Goal: Task Accomplishment & Management: Manage account settings

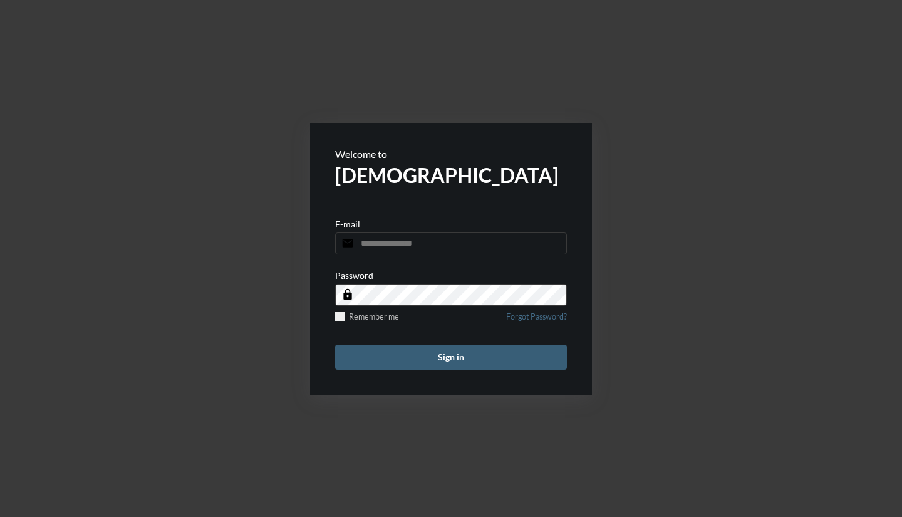
click at [370, 240] on input "email" at bounding box center [451, 243] width 232 height 22
type input "**********"
click at [528, 368] on button "Sign in" at bounding box center [451, 357] width 232 height 25
type input "**********"
click at [502, 345] on button "Sign in" at bounding box center [451, 357] width 232 height 25
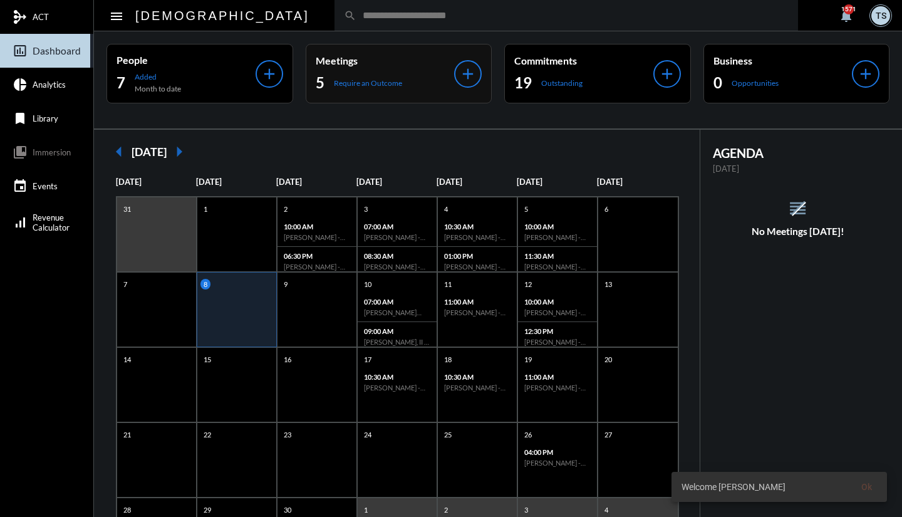
click at [380, 83] on p "Require an Outcome" at bounding box center [368, 82] width 68 height 9
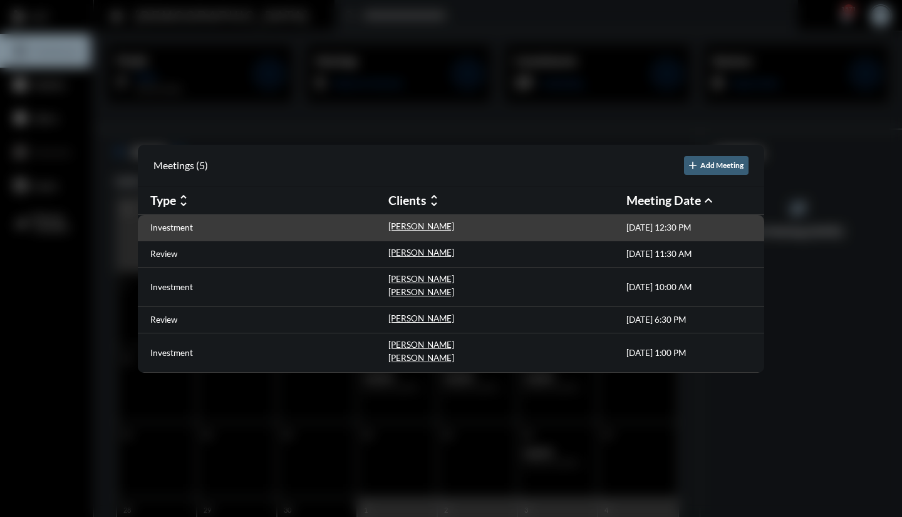
click at [266, 222] on div "Investment" at bounding box center [269, 227] width 238 height 13
click at [397, 228] on p "Jaison Busby" at bounding box center [421, 226] width 66 height 10
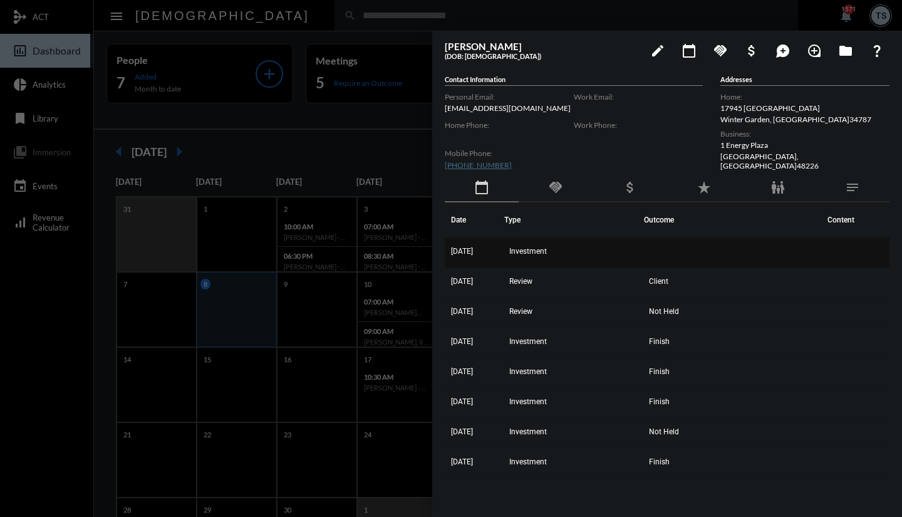
click at [539, 256] on td "Investment" at bounding box center [573, 252] width 139 height 30
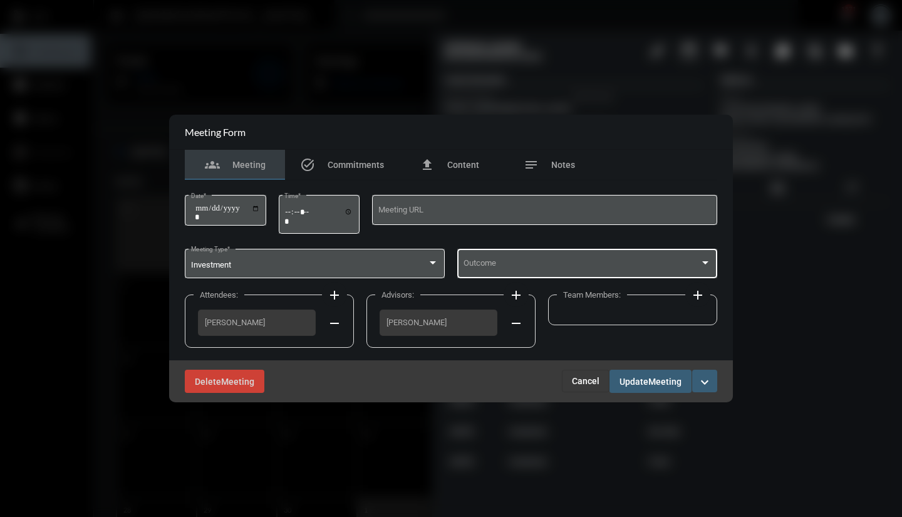
click at [510, 257] on div "Outcome" at bounding box center [588, 262] width 248 height 32
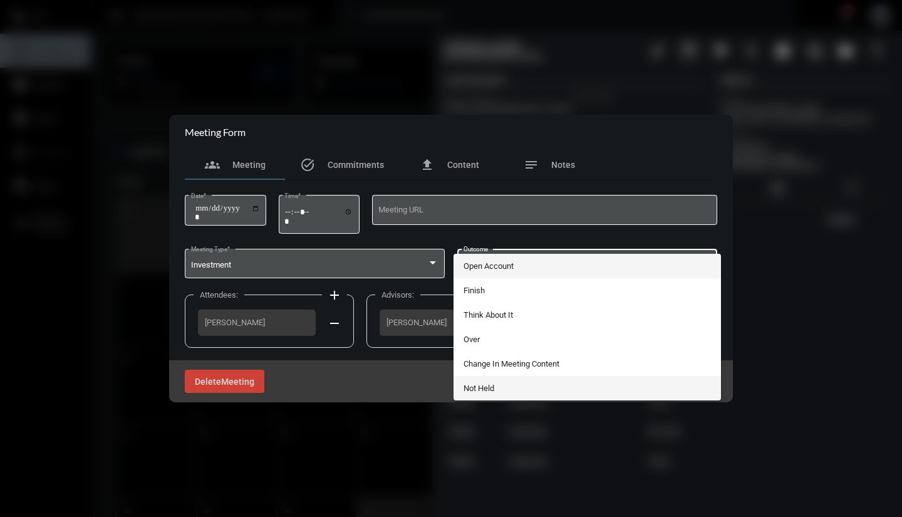
click at [502, 382] on span "Not Held" at bounding box center [588, 388] width 248 height 24
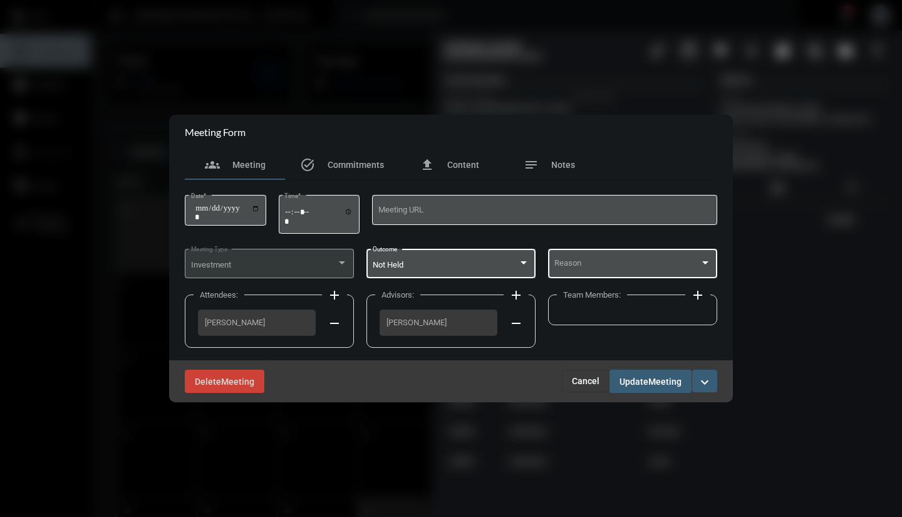
click at [567, 269] on span at bounding box center [627, 265] width 146 height 9
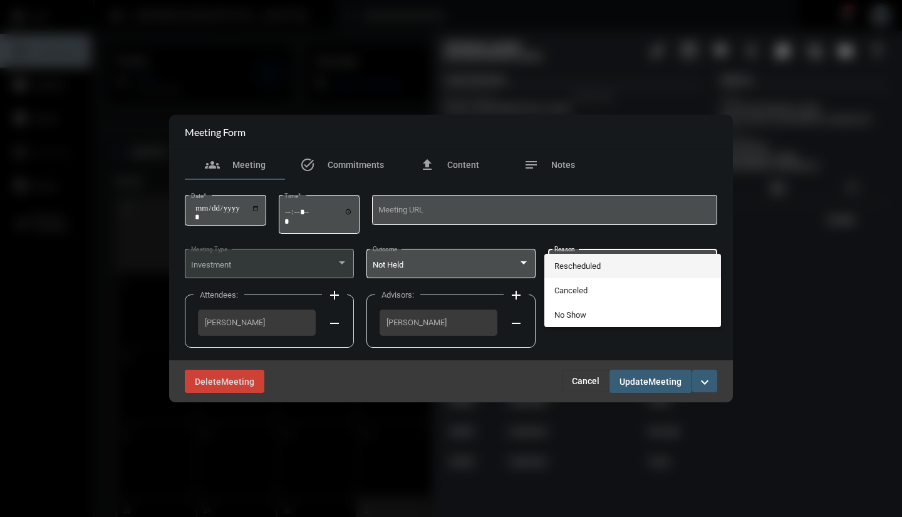
click at [575, 268] on span "Rescheduled" at bounding box center [632, 266] width 157 height 24
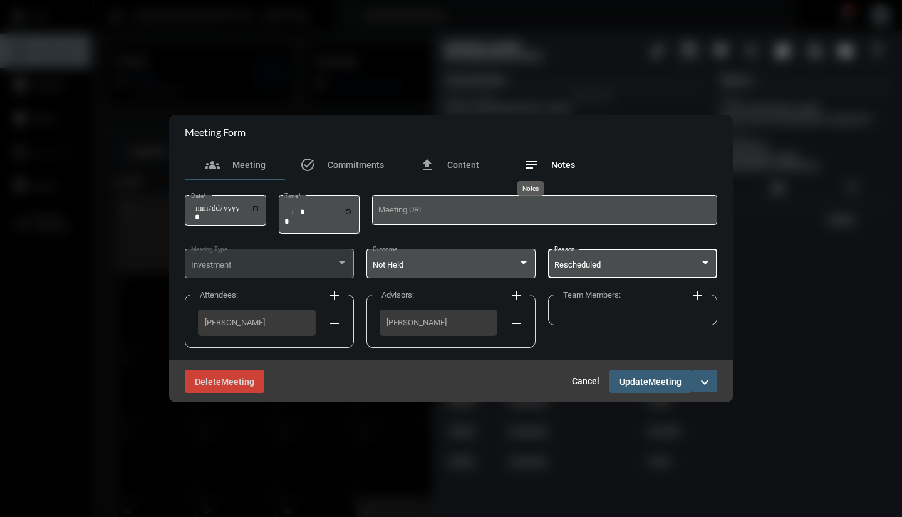
click at [534, 170] on mat-icon "notes" at bounding box center [531, 164] width 15 height 15
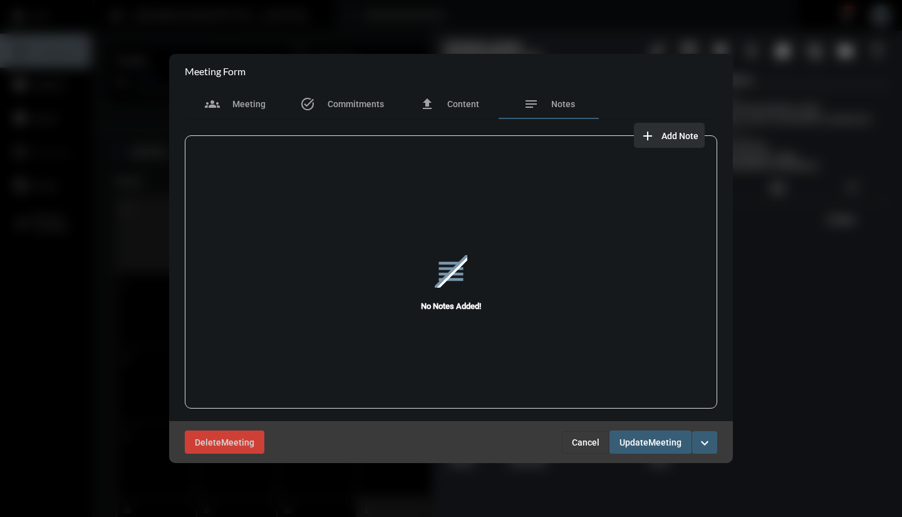
click at [648, 133] on mat-icon "add" at bounding box center [647, 135] width 15 height 15
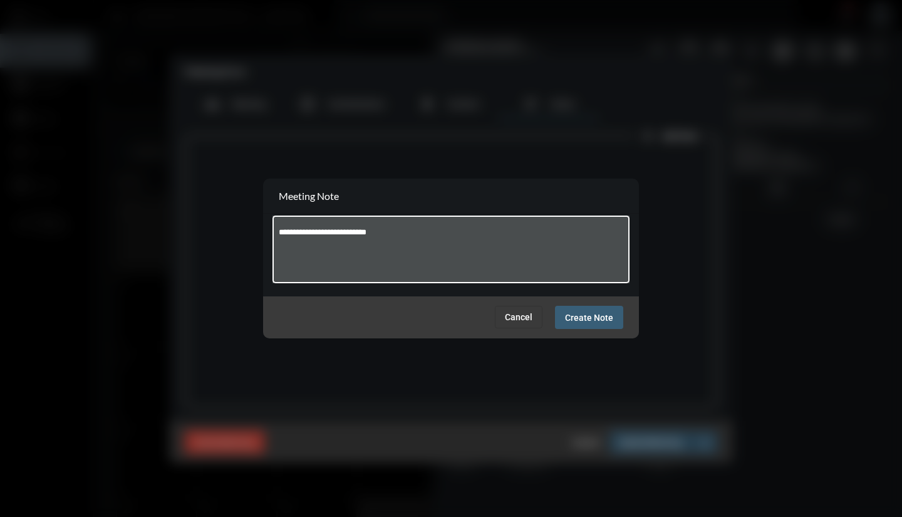
type textarea "**********"
click at [582, 313] on span "Create Note" at bounding box center [589, 318] width 48 height 10
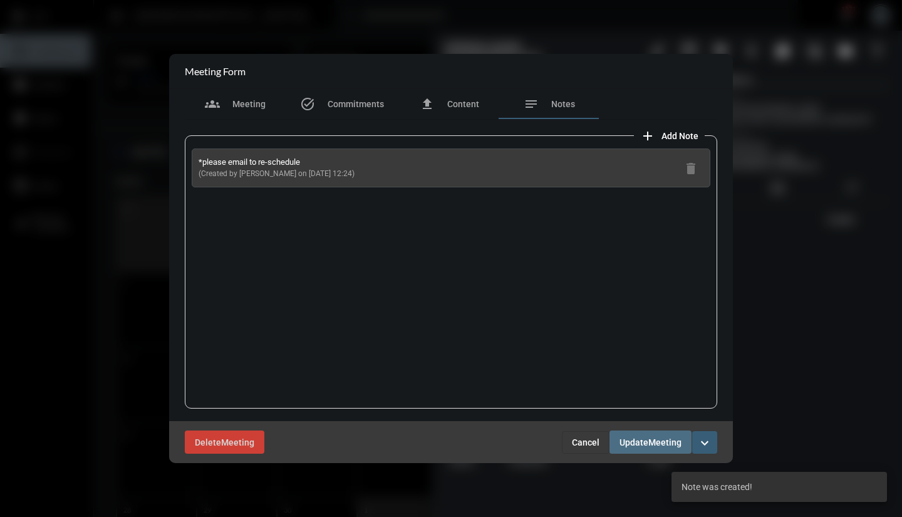
click at [642, 439] on span "Update" at bounding box center [634, 442] width 29 height 10
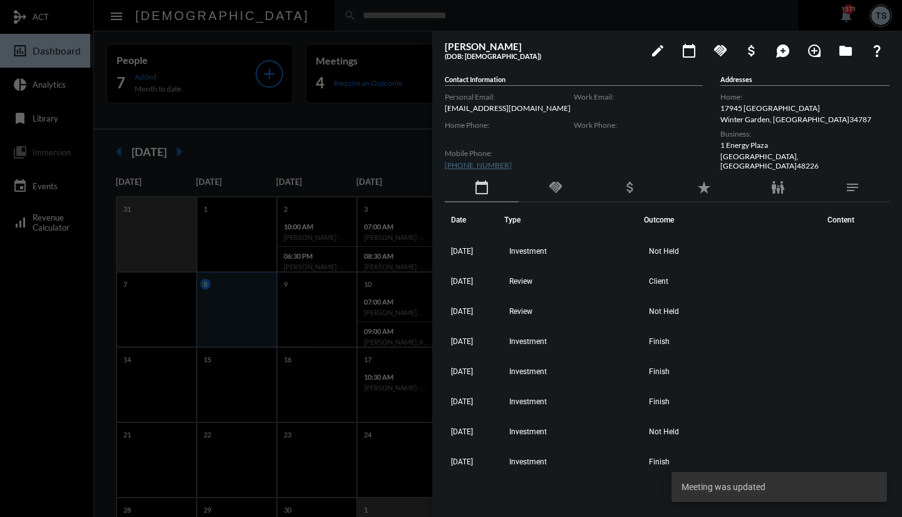
click at [383, 120] on div at bounding box center [451, 258] width 902 height 517
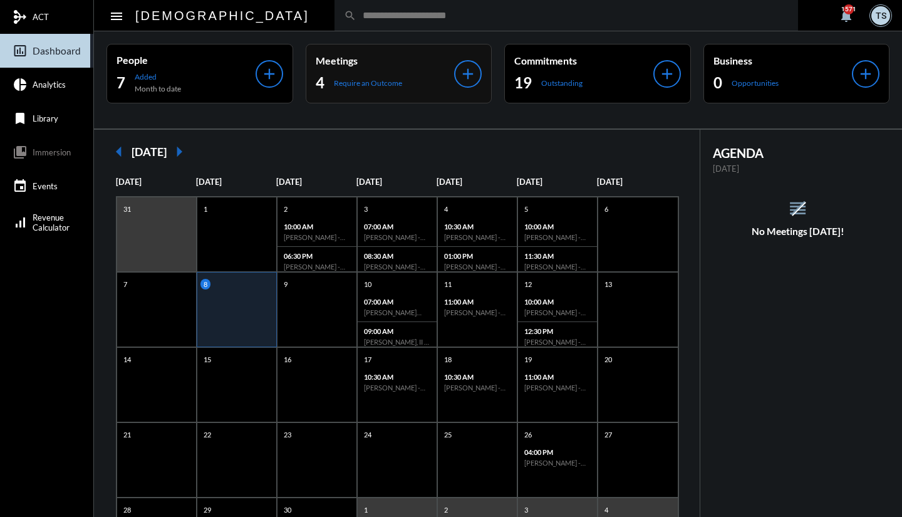
click at [364, 83] on p "Require an Outcome" at bounding box center [368, 82] width 68 height 9
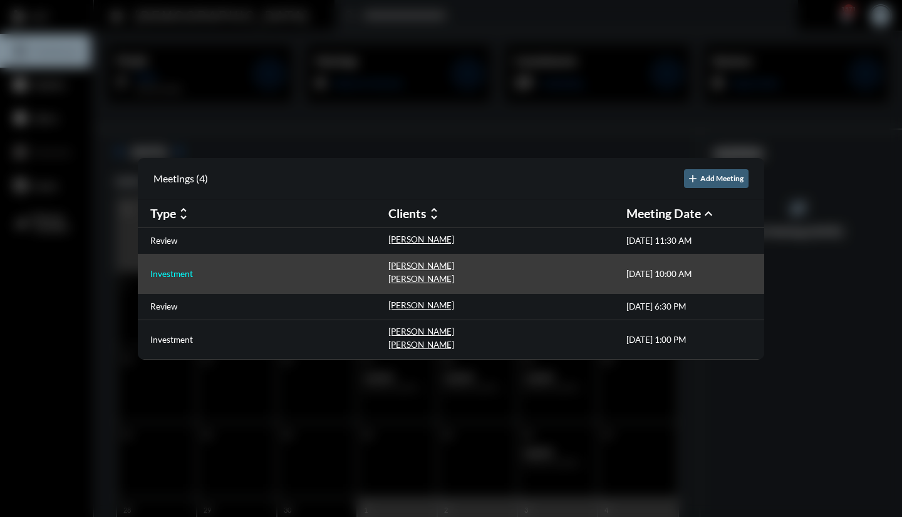
click at [180, 272] on p "Investment" at bounding box center [171, 274] width 43 height 10
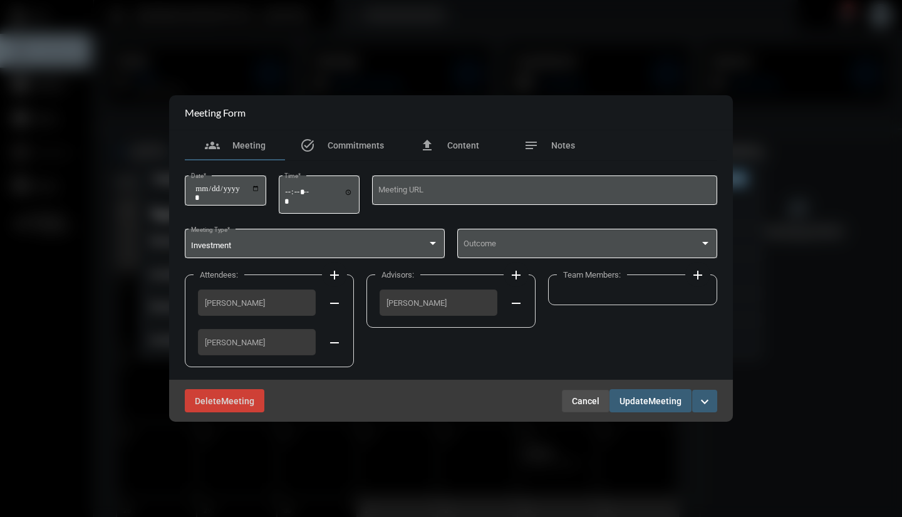
click at [589, 401] on span "Cancel" at bounding box center [586, 401] width 28 height 10
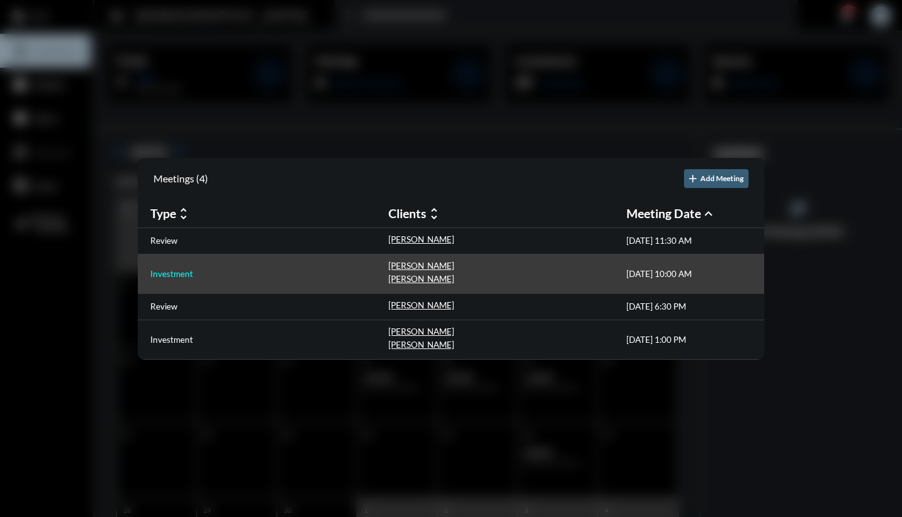
click at [187, 271] on p "Investment" at bounding box center [171, 274] width 43 height 10
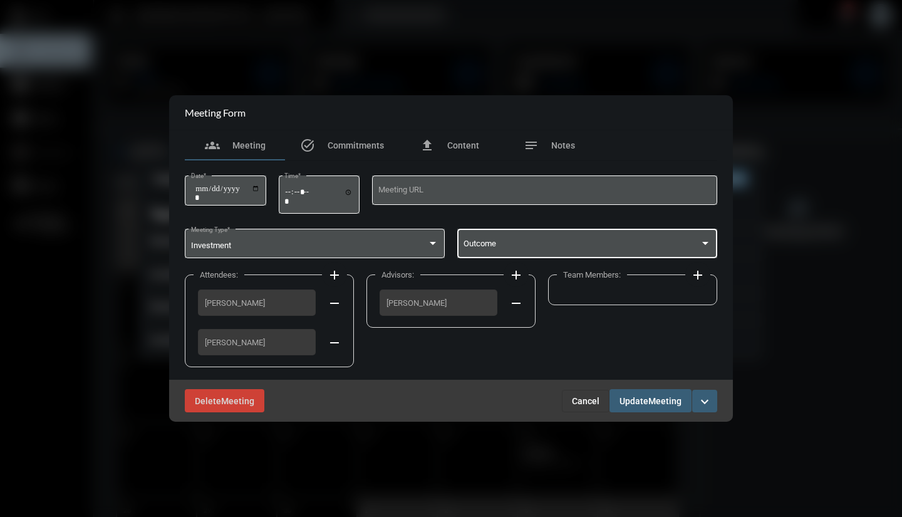
click at [632, 245] on span at bounding box center [582, 245] width 237 height 9
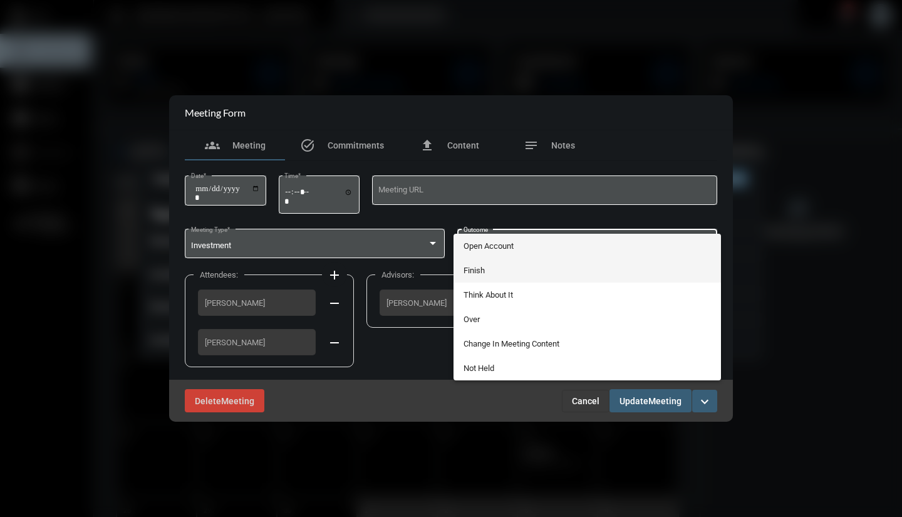
click at [478, 273] on span "Finish" at bounding box center [588, 270] width 248 height 24
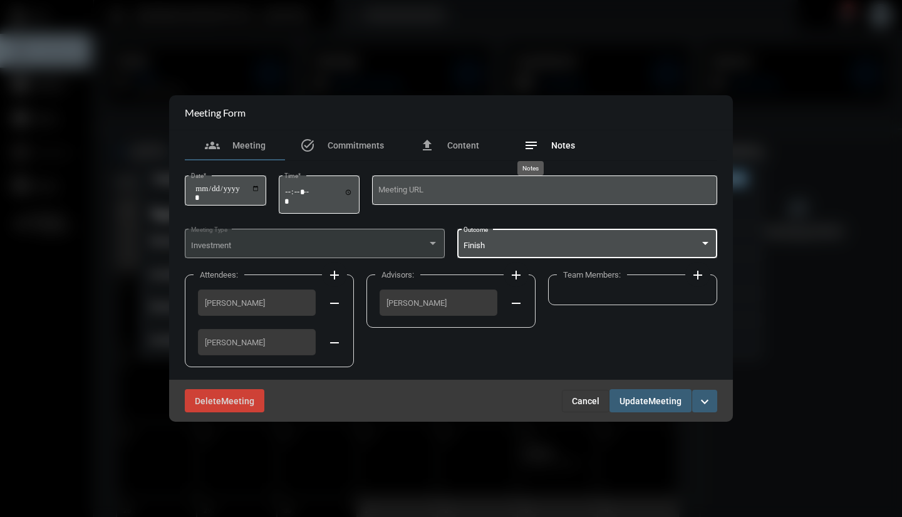
click at [535, 146] on mat-icon "notes" at bounding box center [531, 145] width 15 height 15
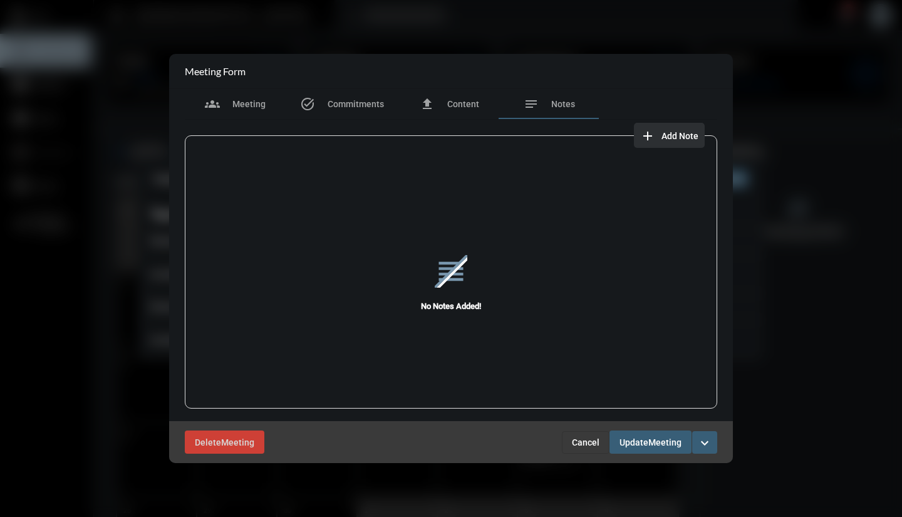
click at [650, 140] on mat-icon "add" at bounding box center [647, 135] width 15 height 15
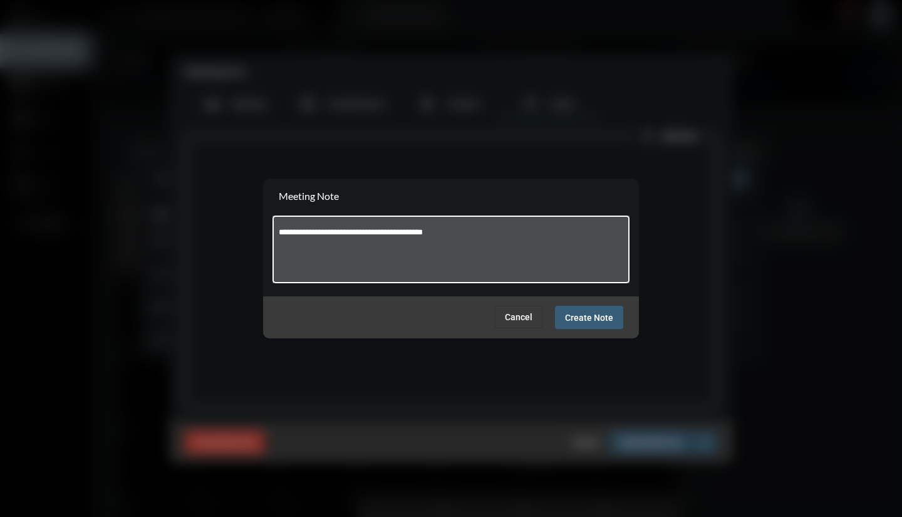
type textarea "**********"
click at [602, 312] on span "Create Note" at bounding box center [589, 317] width 48 height 10
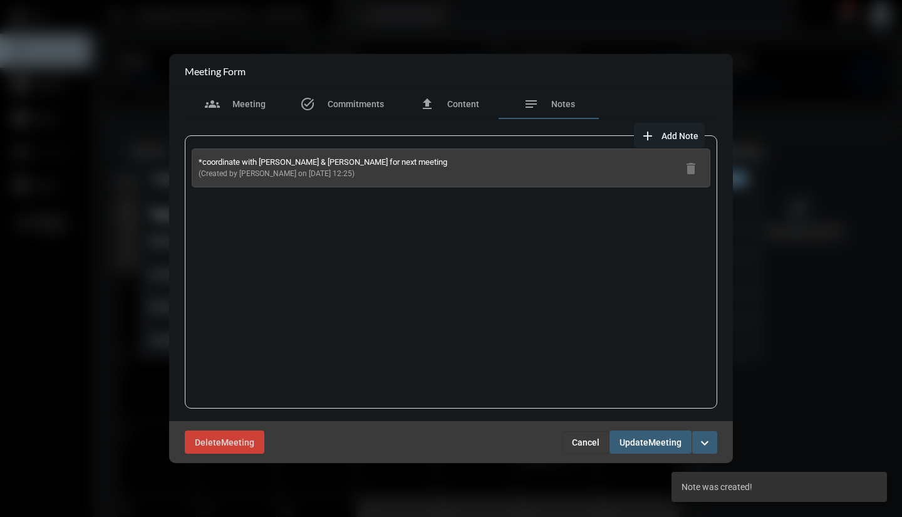
click at [655, 443] on span "Meeting" at bounding box center [664, 442] width 33 height 10
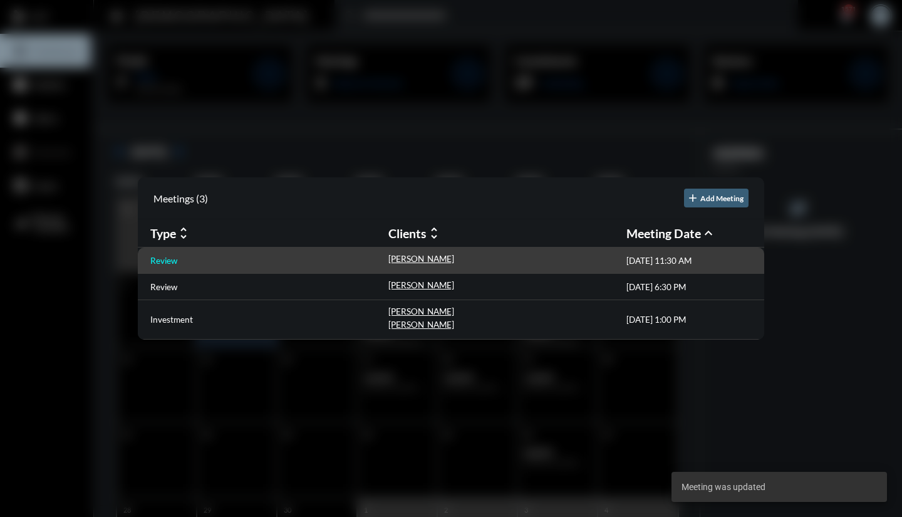
click at [176, 260] on p "Review" at bounding box center [163, 261] width 27 height 10
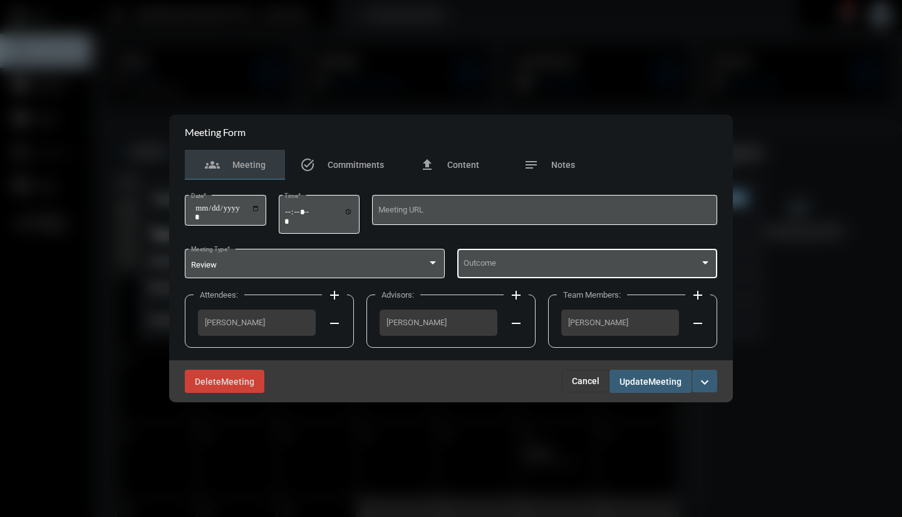
click at [501, 256] on div "Outcome" at bounding box center [588, 262] width 248 height 32
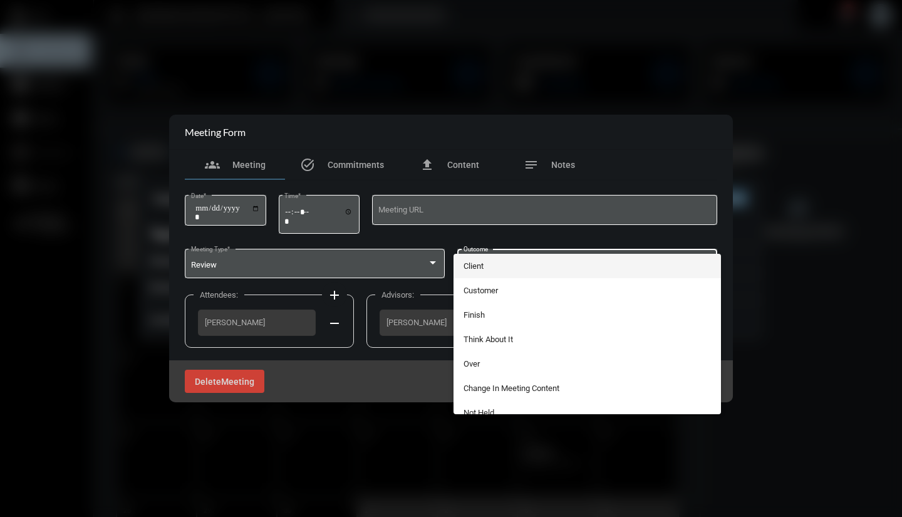
click at [487, 260] on span "Client" at bounding box center [588, 266] width 248 height 24
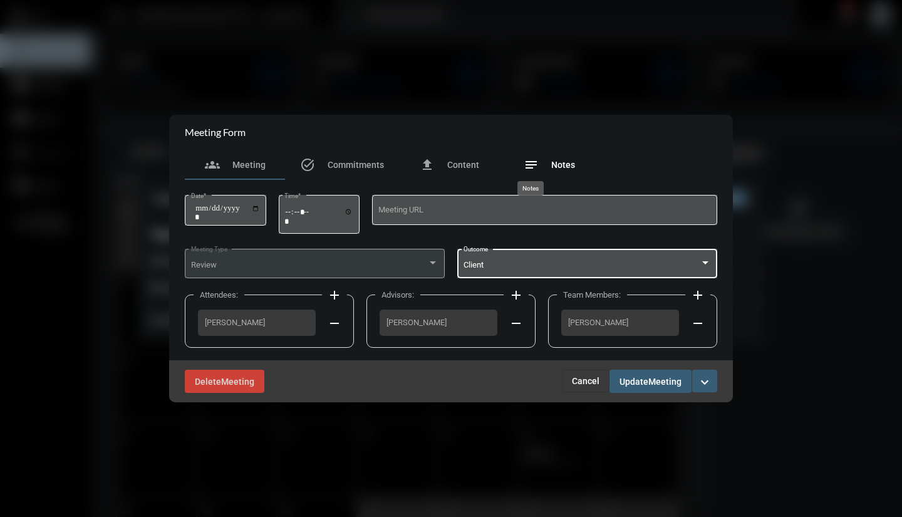
click at [531, 167] on mat-icon "notes" at bounding box center [531, 164] width 15 height 15
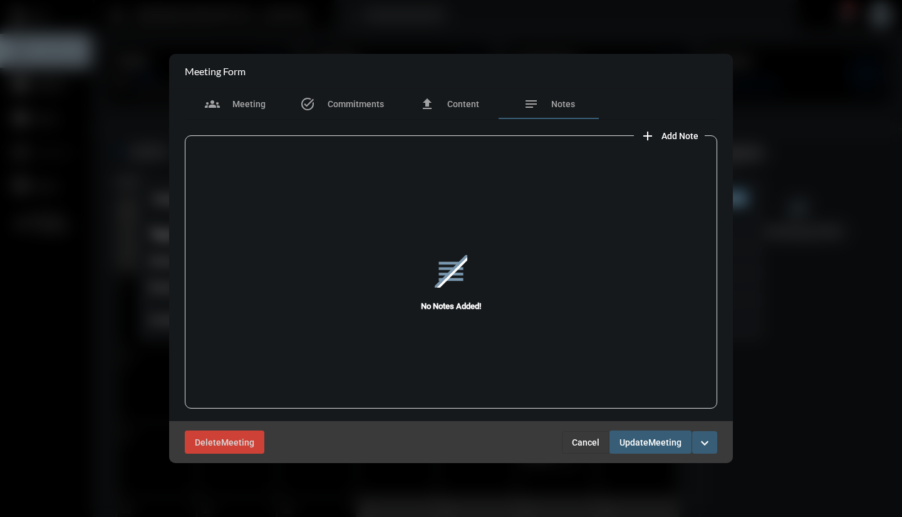
click at [648, 134] on mat-icon "add" at bounding box center [647, 135] width 15 height 15
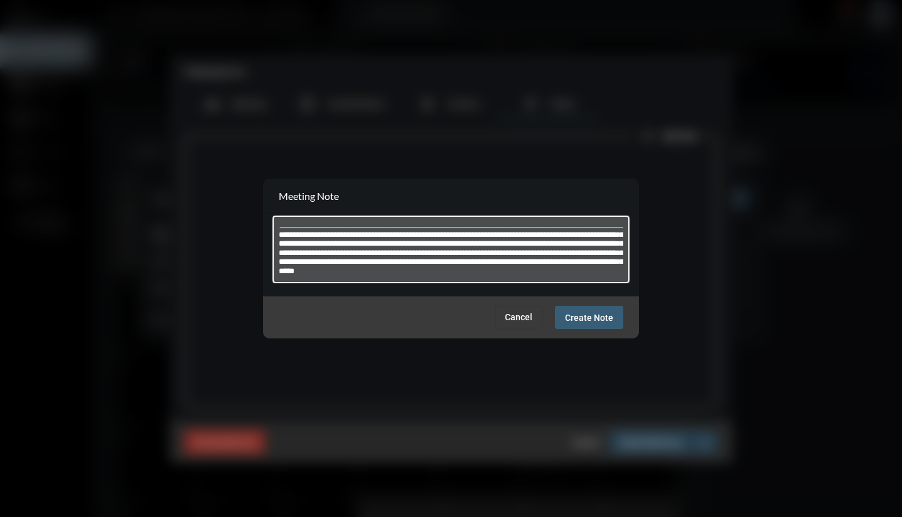
scroll to position [16, 0]
type textarea "**********"
click at [594, 314] on span "Create Note" at bounding box center [589, 318] width 48 height 10
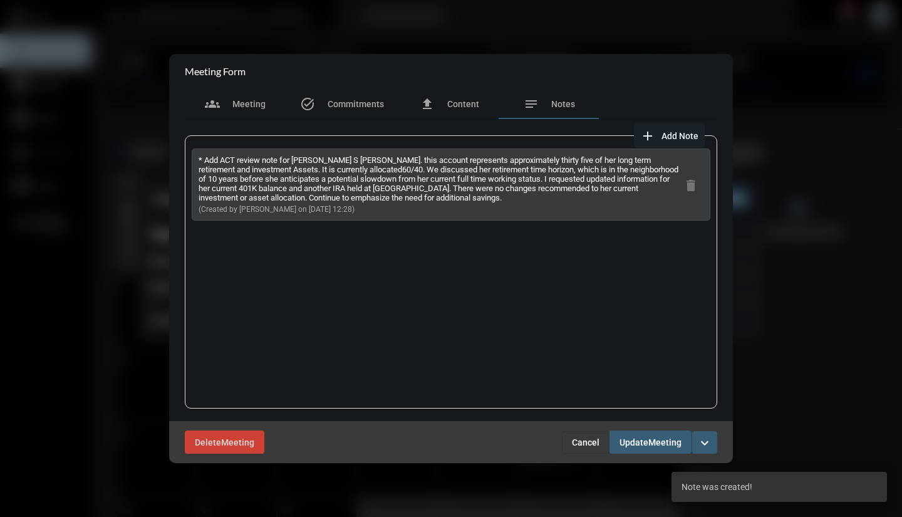
click at [648, 137] on mat-icon "add" at bounding box center [647, 135] width 15 height 15
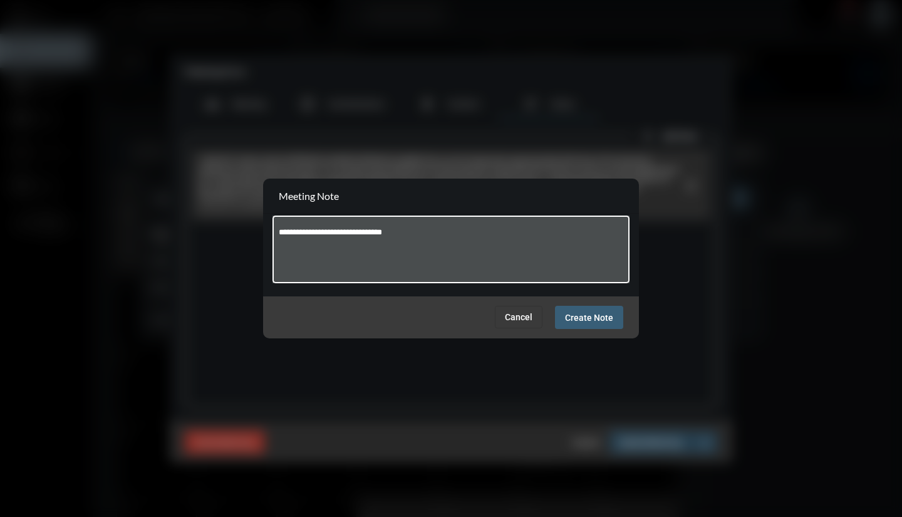
click at [373, 231] on textarea "**********" at bounding box center [451, 251] width 345 height 49
click at [443, 232] on textarea "**********" at bounding box center [451, 251] width 345 height 49
click at [546, 233] on textarea "**********" at bounding box center [451, 251] width 345 height 49
click at [443, 232] on textarea "**********" at bounding box center [451, 251] width 345 height 49
click at [541, 234] on textarea "**********" at bounding box center [451, 251] width 345 height 49
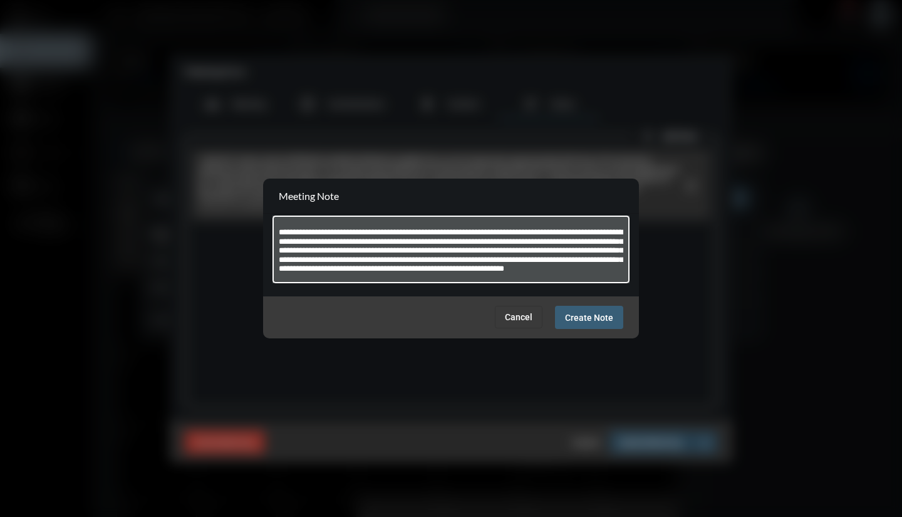
type textarea "**********"
click at [582, 324] on button "Create Note" at bounding box center [589, 317] width 68 height 23
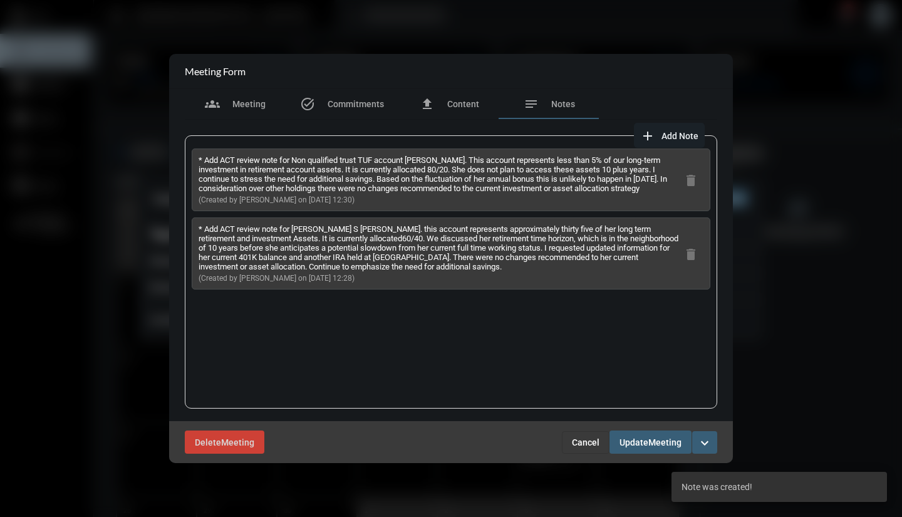
click at [668, 133] on span "Add Note" at bounding box center [680, 136] width 37 height 10
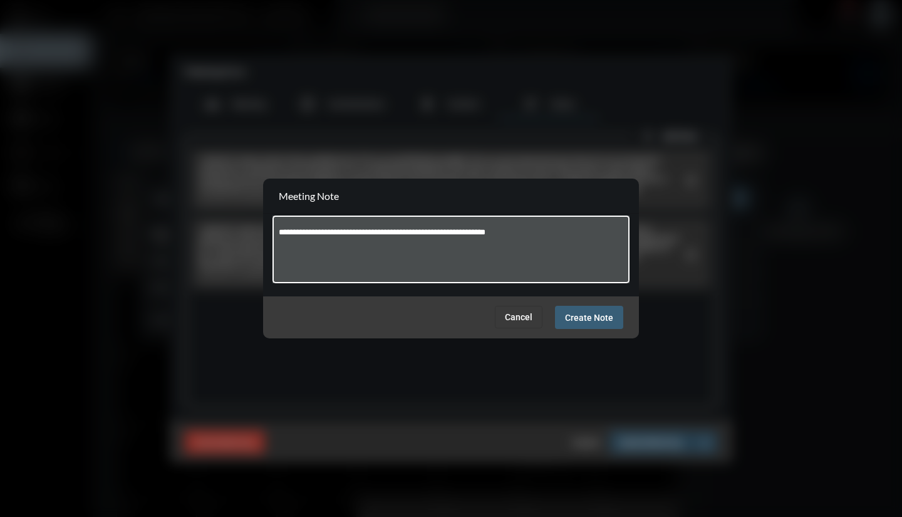
type textarea "**********"
click at [593, 316] on span "Create Note" at bounding box center [589, 318] width 48 height 10
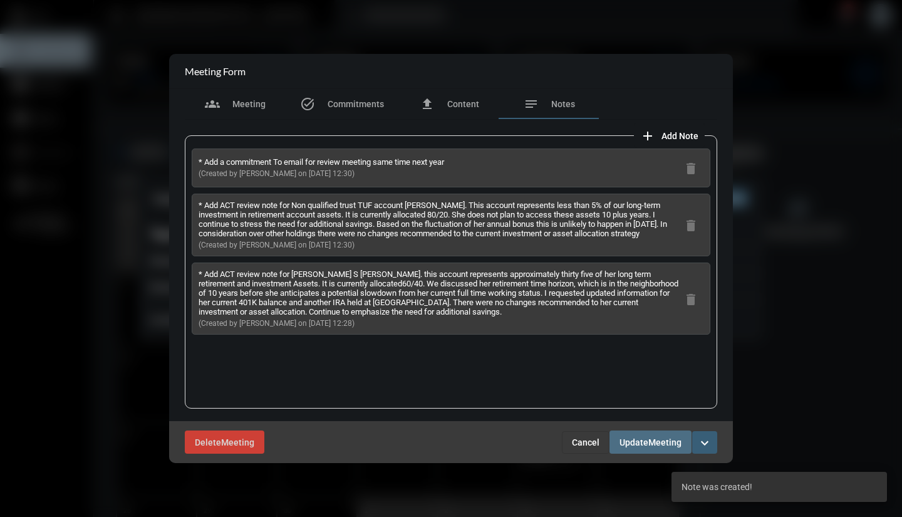
click at [633, 440] on span "Update" at bounding box center [634, 442] width 29 height 10
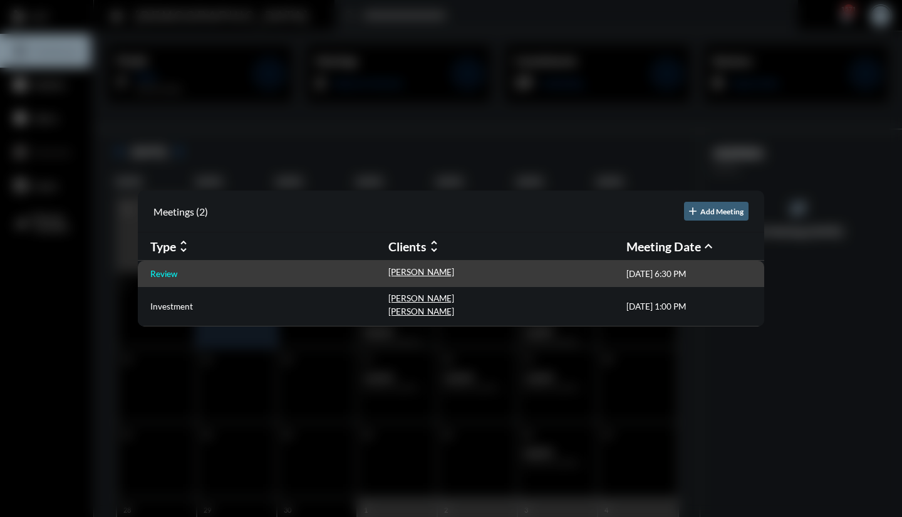
click at [175, 273] on p "Review" at bounding box center [163, 274] width 27 height 10
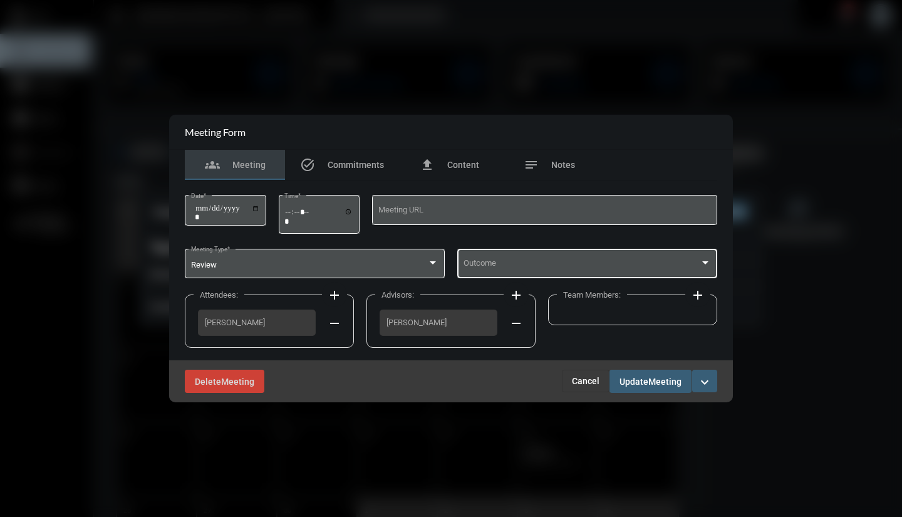
click at [556, 258] on div "Outcome" at bounding box center [588, 262] width 248 height 32
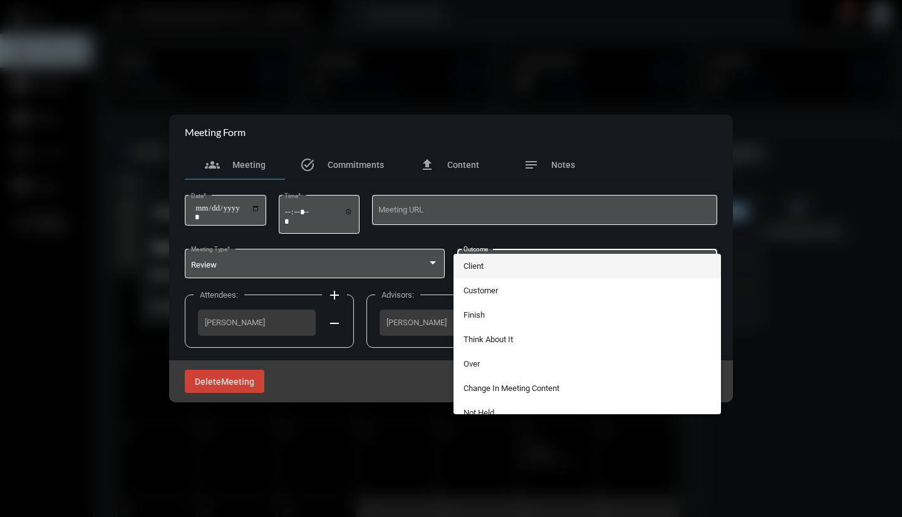
click at [509, 266] on span "Client" at bounding box center [588, 266] width 248 height 24
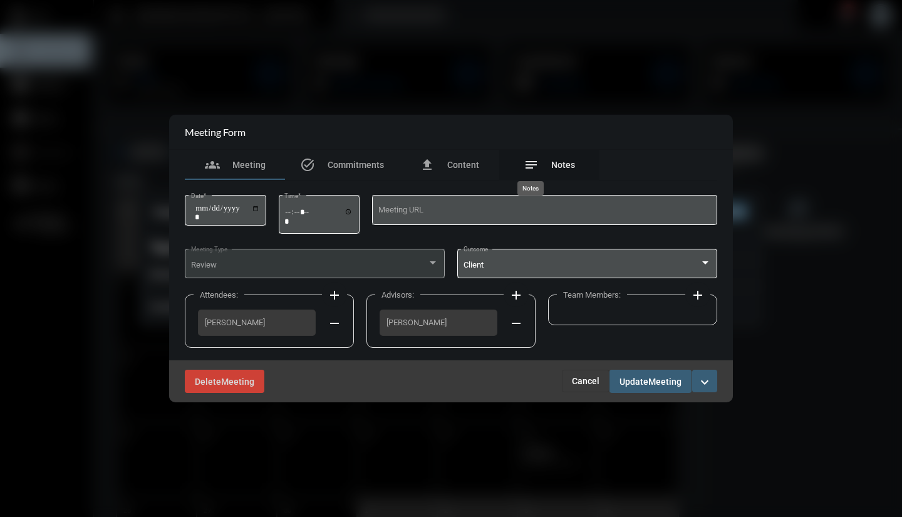
click at [534, 166] on mat-icon "notes" at bounding box center [531, 164] width 15 height 15
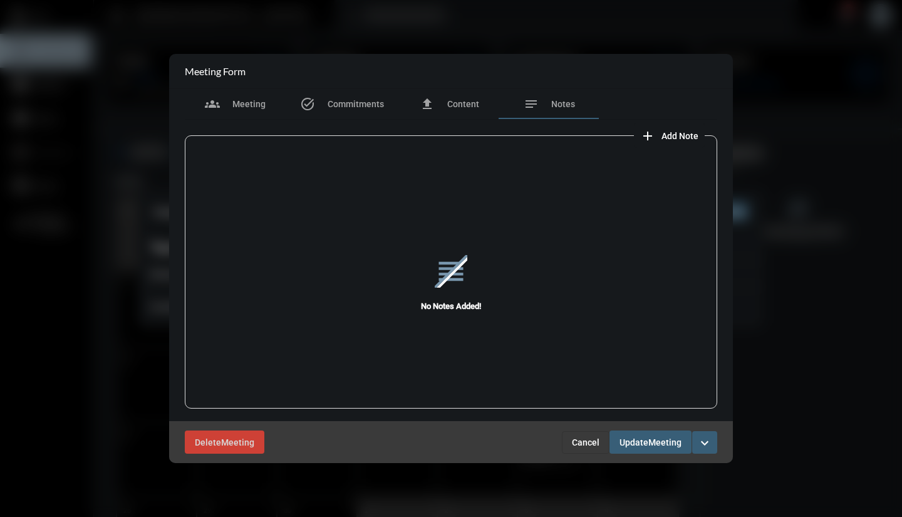
drag, startPoint x: 654, startPoint y: 132, endPoint x: 670, endPoint y: 135, distance: 16.7
drag, startPoint x: 670, startPoint y: 135, endPoint x: 673, endPoint y: 142, distance: 7.0
click at [673, 142] on button "add Add Note" at bounding box center [669, 135] width 71 height 25
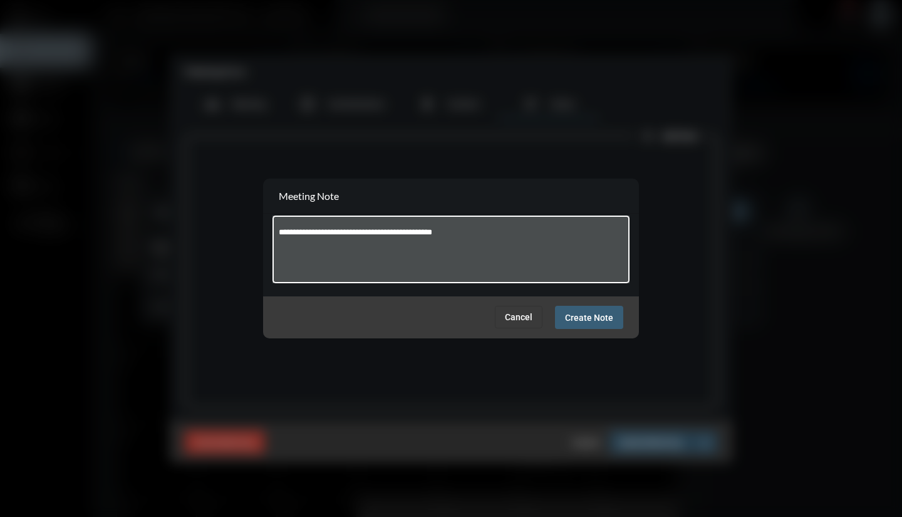
type textarea "**********"
click at [577, 318] on span "Create Note" at bounding box center [589, 318] width 48 height 10
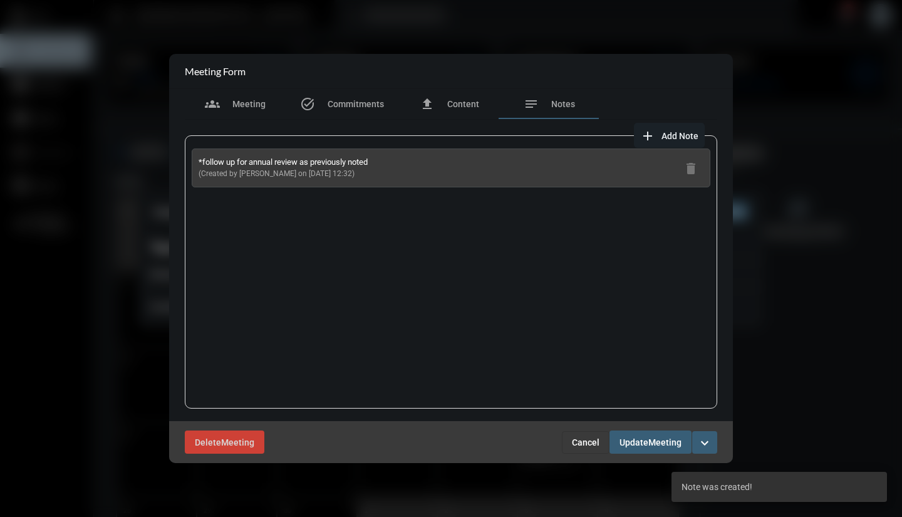
click at [631, 446] on span "Update" at bounding box center [634, 442] width 29 height 10
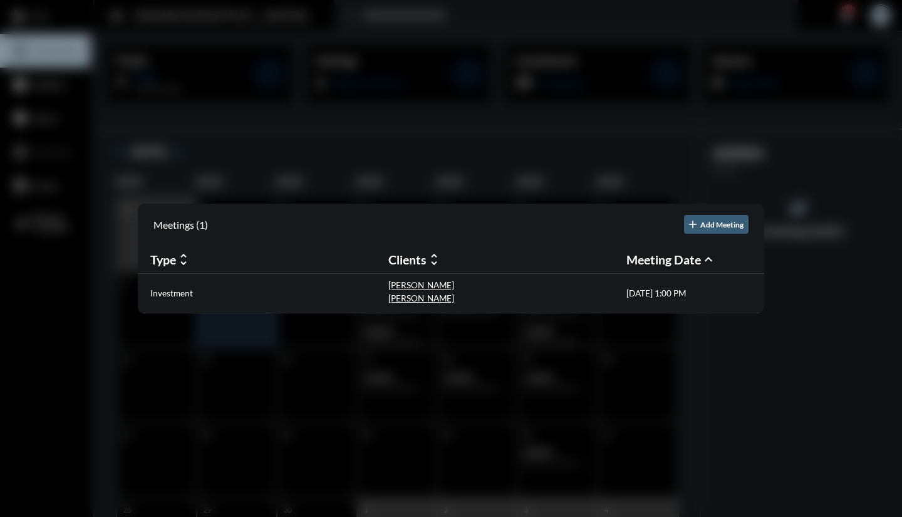
click at [706, 378] on div at bounding box center [451, 258] width 902 height 517
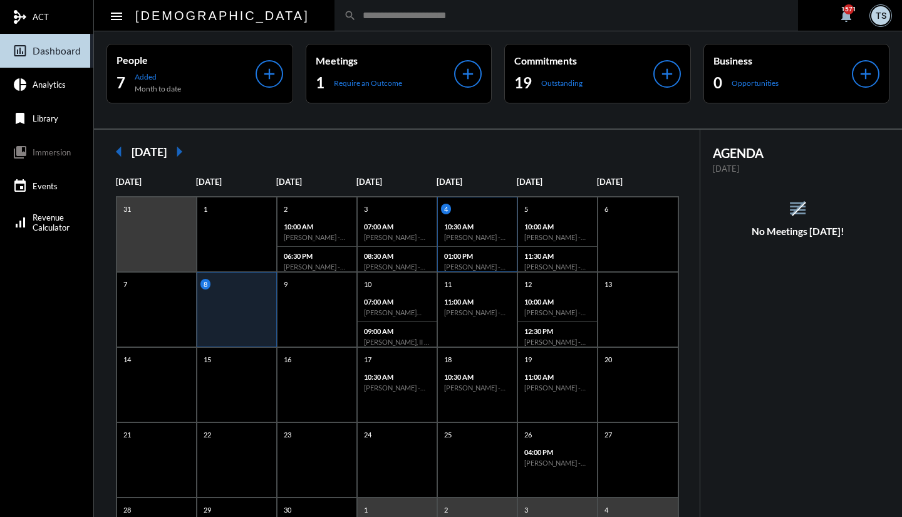
click at [475, 259] on p "01:00 PM" at bounding box center [477, 256] width 66 height 8
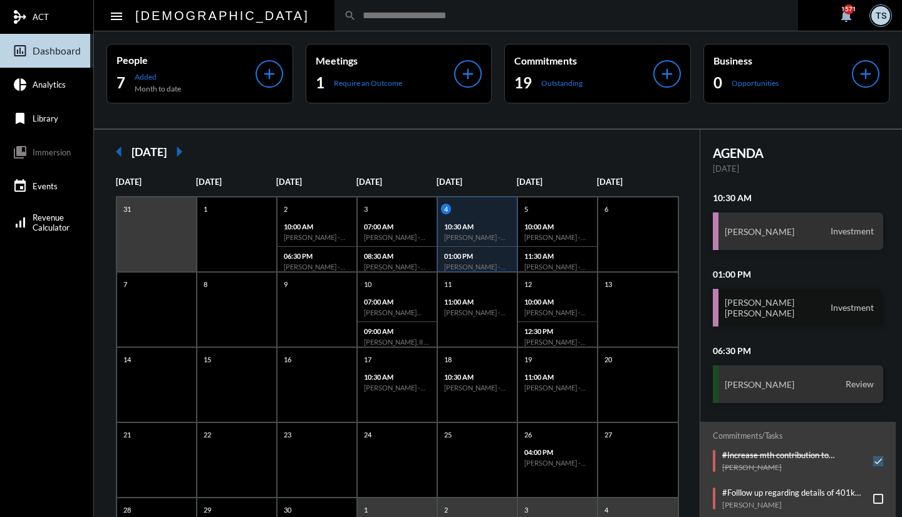
click at [759, 300] on h3 "Justin Kessler Melissa Kessler" at bounding box center [760, 307] width 70 height 21
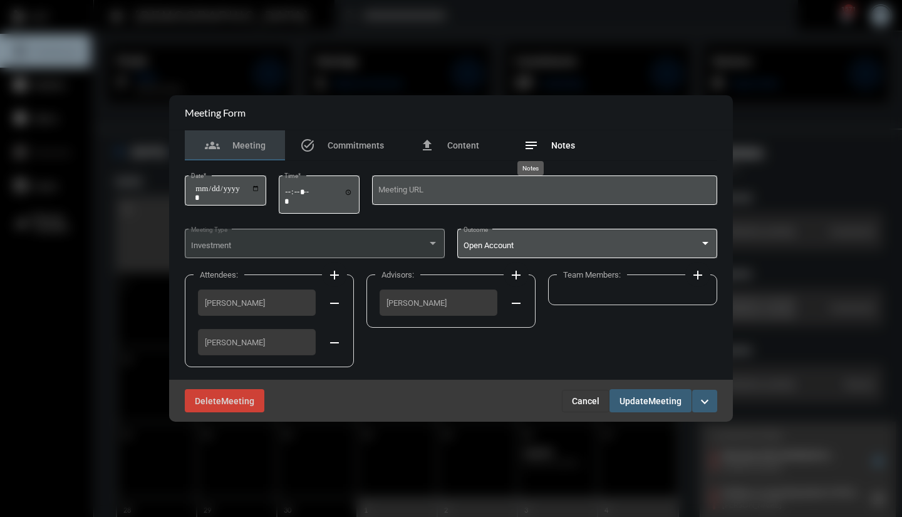
click at [530, 144] on mat-icon "notes" at bounding box center [531, 145] width 15 height 15
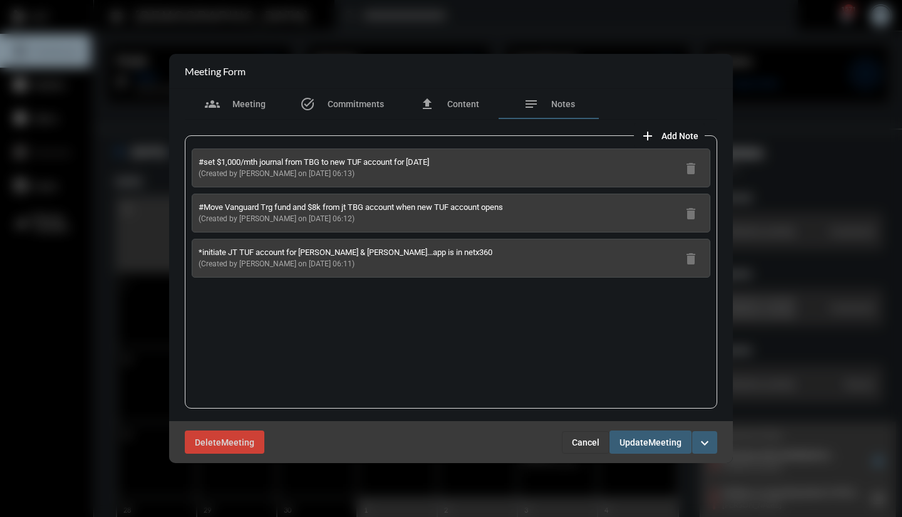
click at [584, 441] on span "Cancel" at bounding box center [586, 442] width 28 height 10
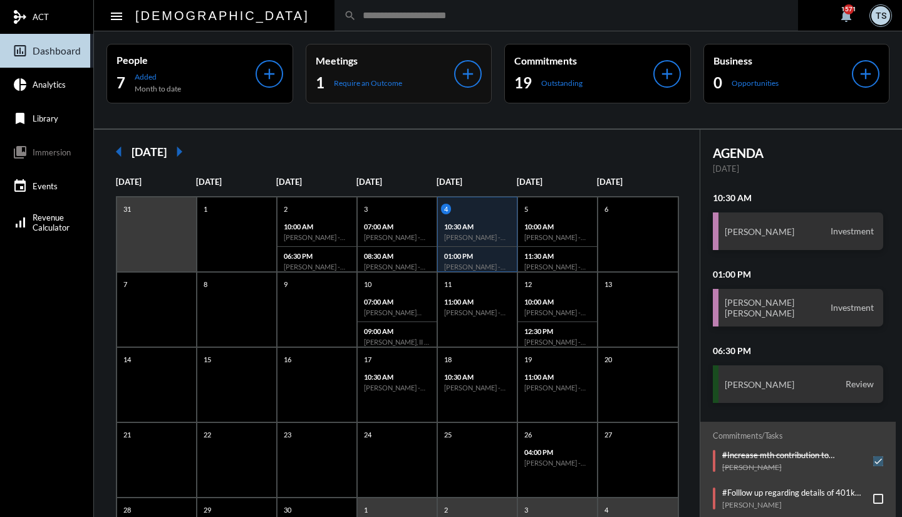
click at [381, 80] on p "Require an Outcome" at bounding box center [368, 82] width 68 height 9
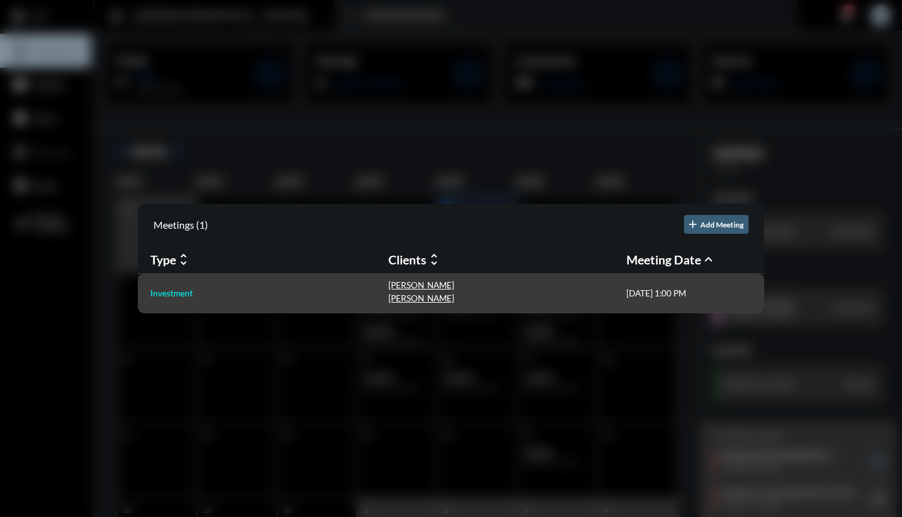
click at [165, 293] on p "Investment" at bounding box center [171, 293] width 43 height 10
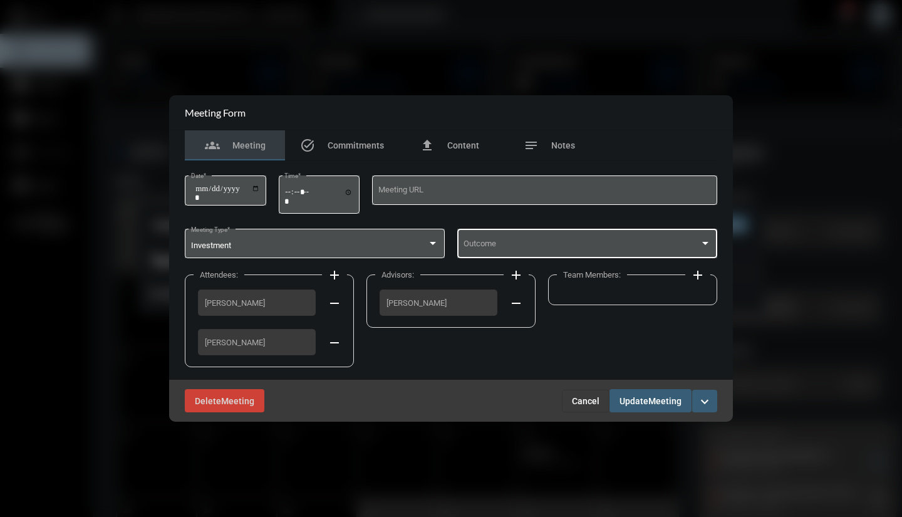
click at [494, 251] on div "Outcome" at bounding box center [588, 243] width 248 height 32
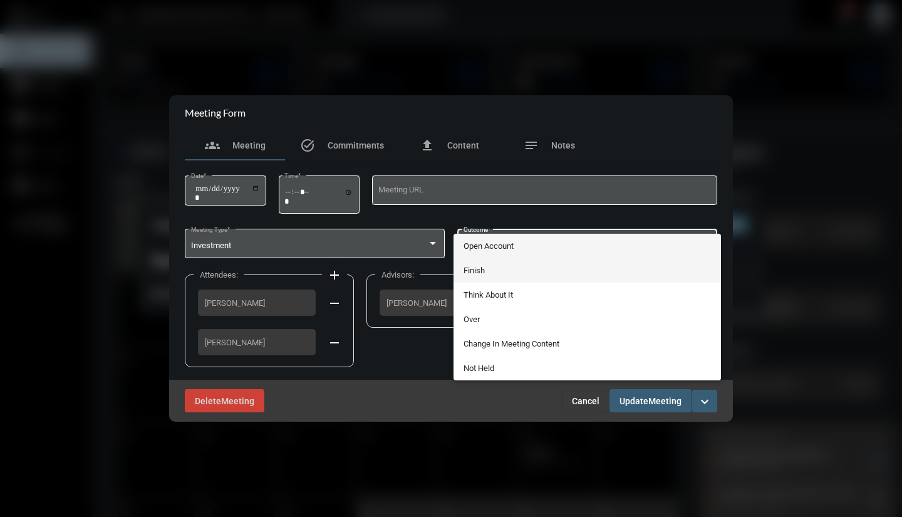
click at [486, 274] on span "Finish" at bounding box center [588, 270] width 248 height 24
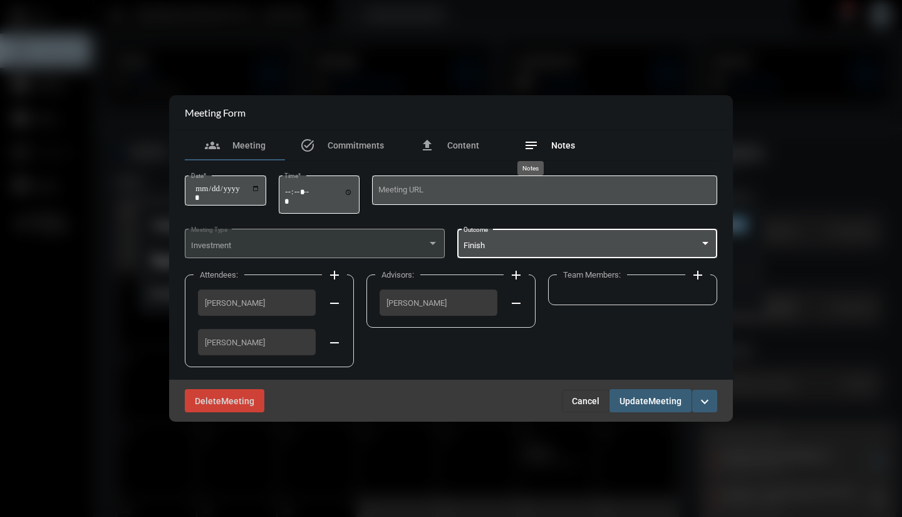
click at [528, 150] on mat-icon "notes" at bounding box center [531, 145] width 15 height 15
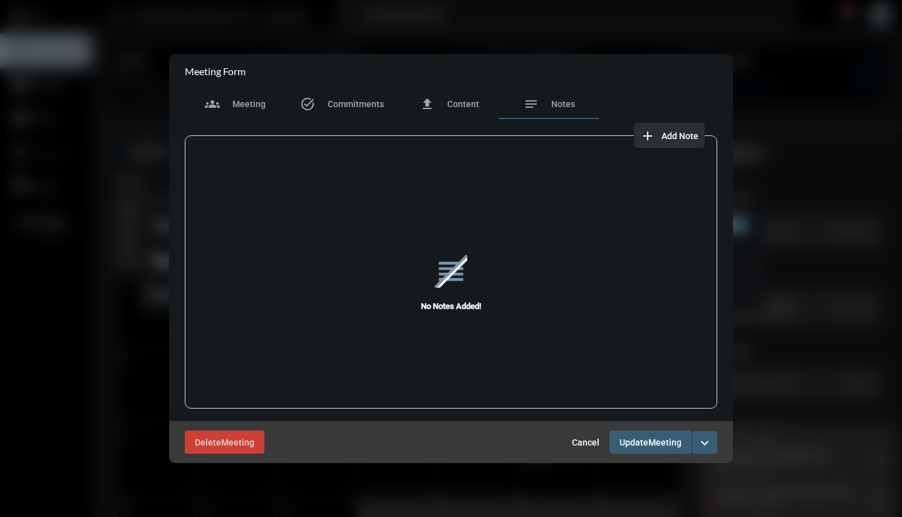
click at [650, 140] on mat-icon "add" at bounding box center [647, 135] width 15 height 15
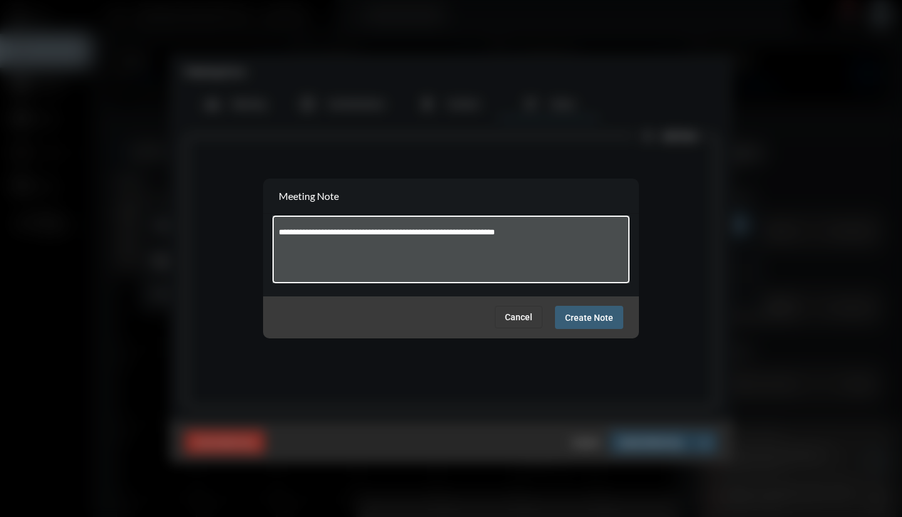
type textarea "**********"
click at [604, 319] on span "Create Note" at bounding box center [589, 318] width 48 height 10
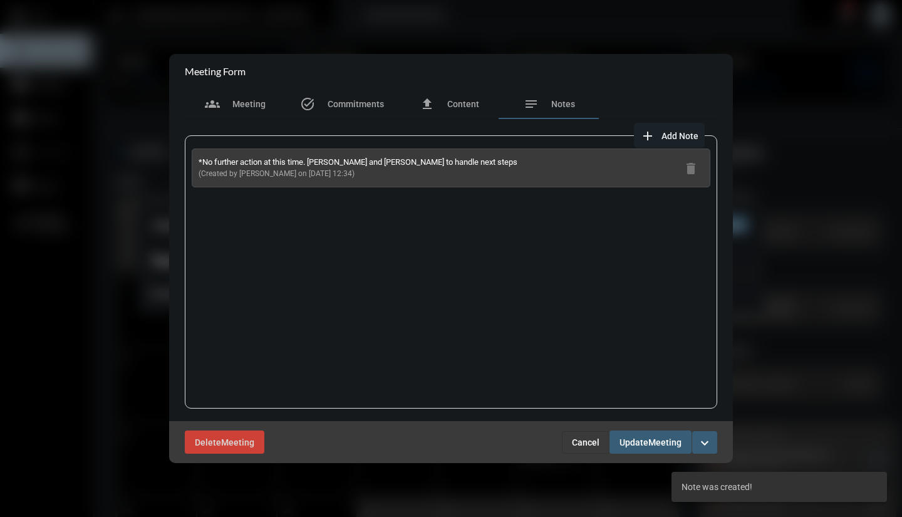
click at [663, 439] on span "Meeting" at bounding box center [664, 442] width 33 height 10
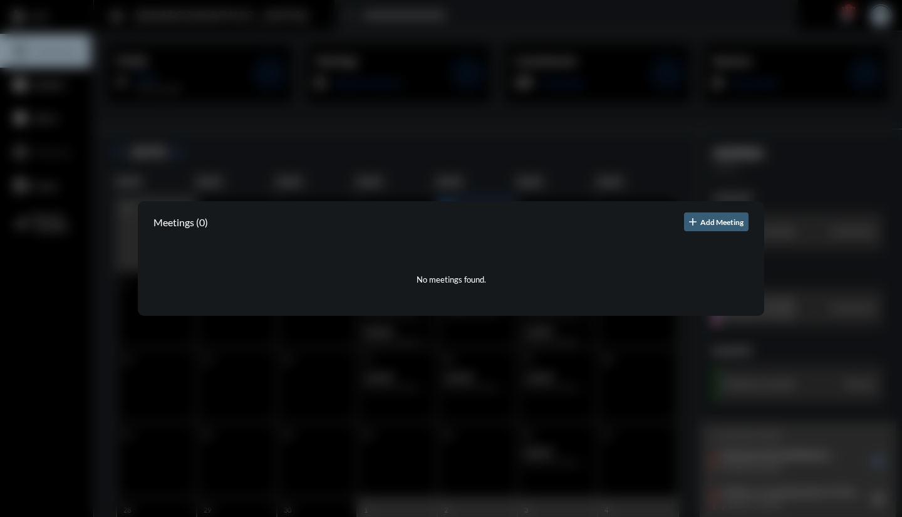
click at [835, 332] on div at bounding box center [451, 258] width 902 height 517
